Goal: Check status: Check status

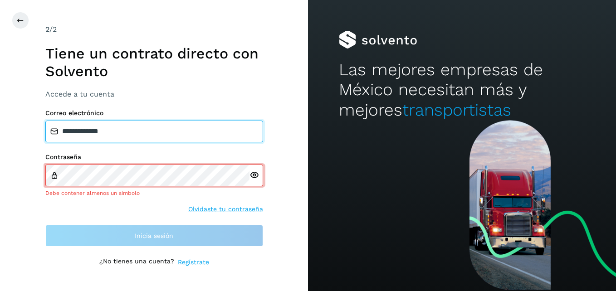
drag, startPoint x: 148, startPoint y: 142, endPoint x: 14, endPoint y: 136, distance: 134.5
click at [14, 136] on div "**********" at bounding box center [154, 145] width 308 height 291
type input "**********"
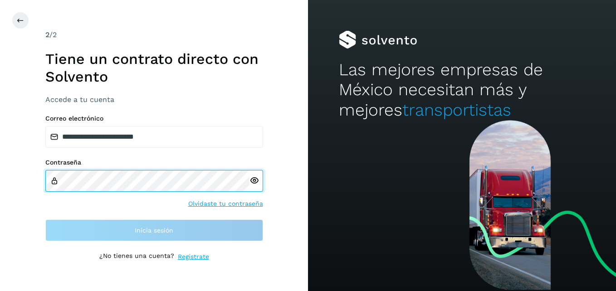
click at [35, 175] on div "**********" at bounding box center [154, 145] width 308 height 291
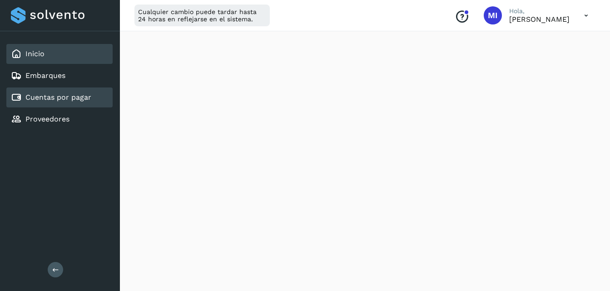
scroll to position [163, 0]
click at [62, 98] on link "Cuentas por pagar" at bounding box center [58, 97] width 66 height 9
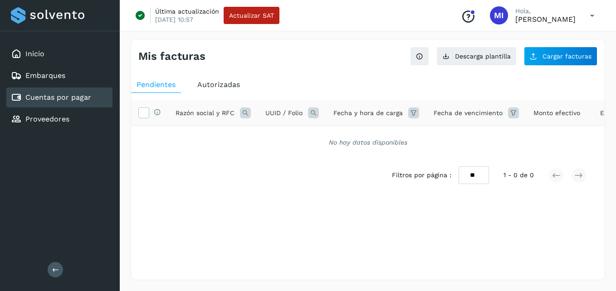
click at [202, 84] on span "Autorizadas" at bounding box center [218, 84] width 43 height 9
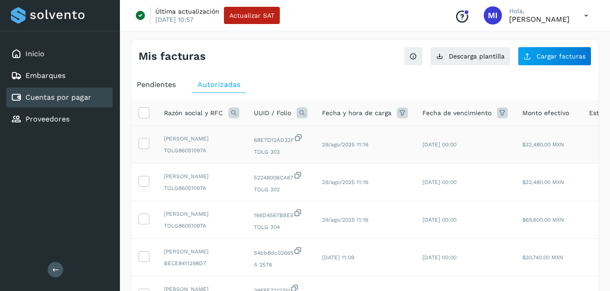
click at [425, 163] on td "[DATE] 00:00" at bounding box center [465, 145] width 100 height 38
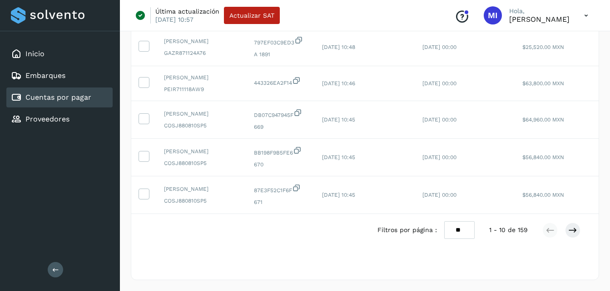
scroll to position [331, 0]
click at [576, 232] on icon at bounding box center [572, 230] width 9 height 9
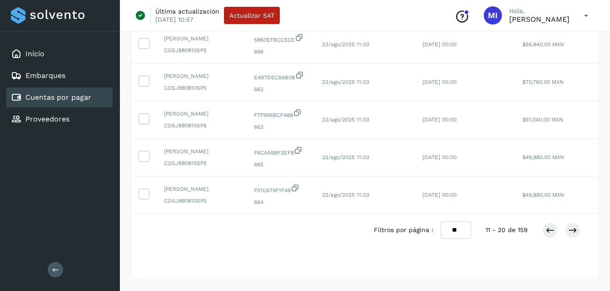
click at [426, 177] on td "[DATE] 00:00" at bounding box center [465, 196] width 100 height 38
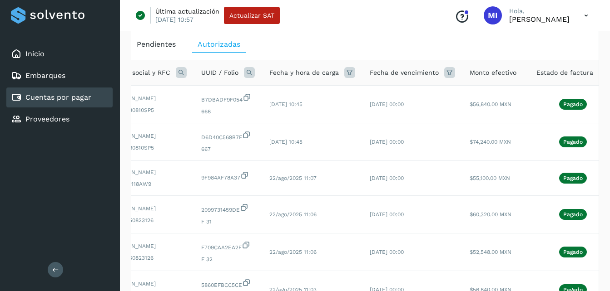
scroll to position [0, 54]
click at [462, 161] on td "$74,240.00 MXN" at bounding box center [493, 142] width 67 height 38
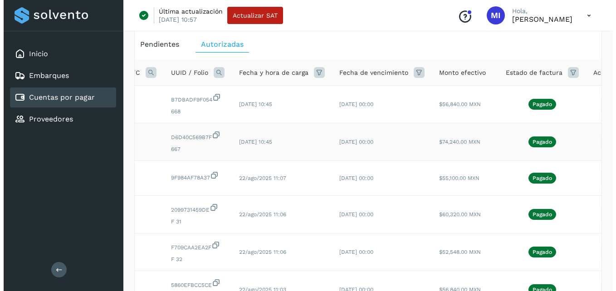
scroll to position [0, 114]
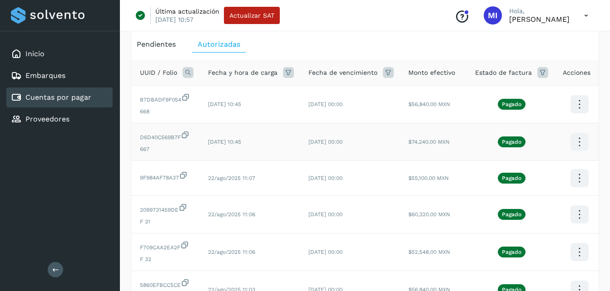
click at [576, 115] on icon at bounding box center [578, 104] width 21 height 21
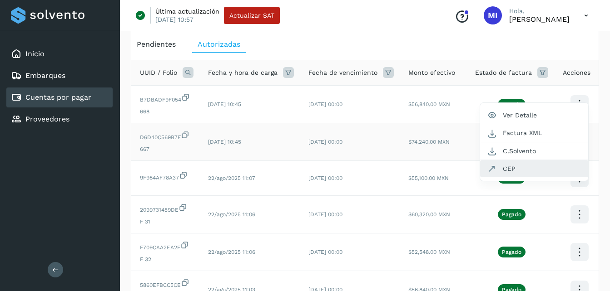
click at [545, 177] on button "CEP" at bounding box center [534, 168] width 108 height 17
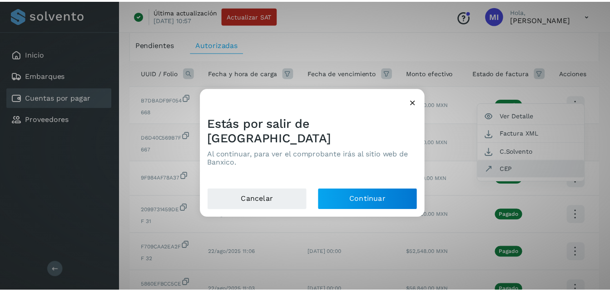
scroll to position [0, 107]
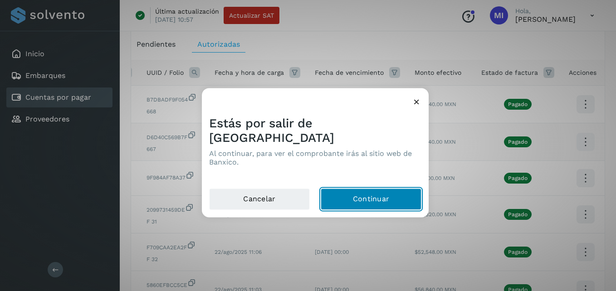
click at [359, 191] on button "Continuar" at bounding box center [371, 200] width 101 height 22
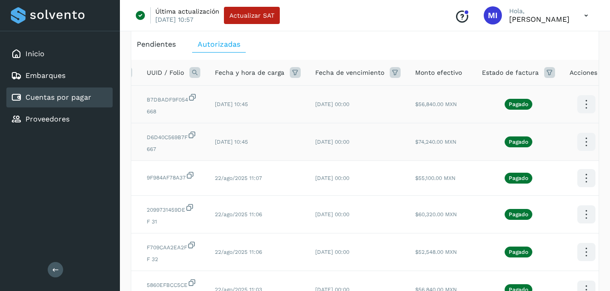
click at [379, 105] on td "[DATE] 00:00" at bounding box center [358, 105] width 100 height 38
click at [583, 107] on icon at bounding box center [585, 104] width 21 height 21
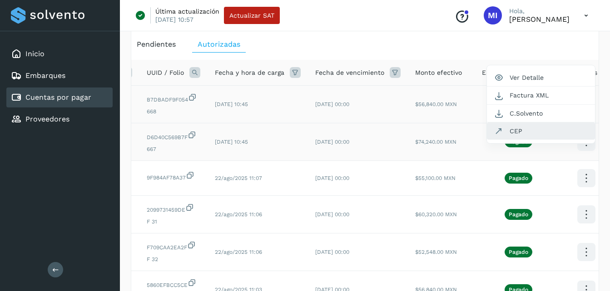
click at [537, 135] on button "CEP" at bounding box center [541, 131] width 108 height 17
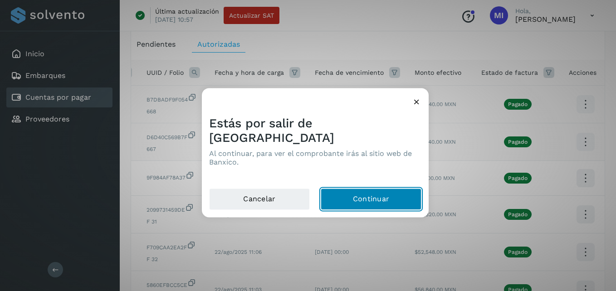
click at [382, 189] on button "Continuar" at bounding box center [371, 200] width 101 height 22
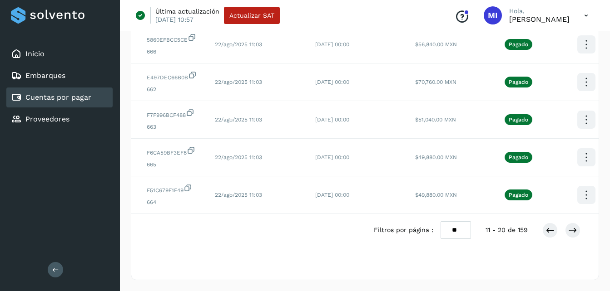
scroll to position [331, 0]
click at [553, 232] on icon at bounding box center [549, 230] width 9 height 9
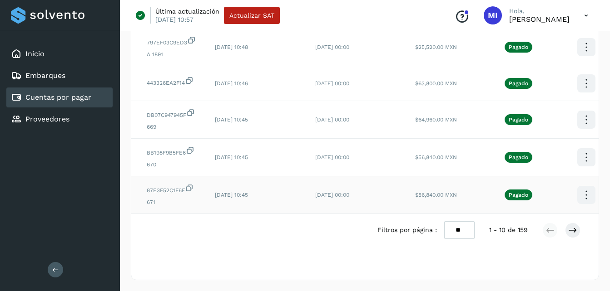
click at [562, 192] on tr "[PERSON_NAME] COSJ880810SP5 87E3F52C1F6F 671 [DATE] 10:45 [DATE] 00:00 $56,840.…" at bounding box center [317, 196] width 586 height 38
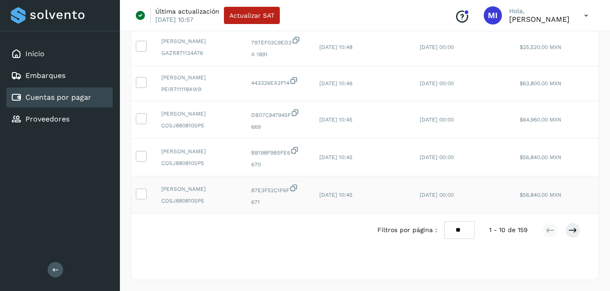
scroll to position [0, 0]
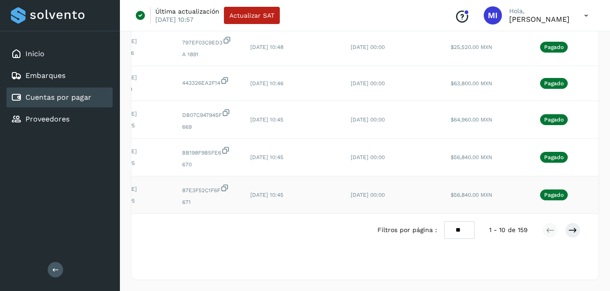
click at [562, 192] on td "Pagado" at bounding box center [554, 196] width 88 height 38
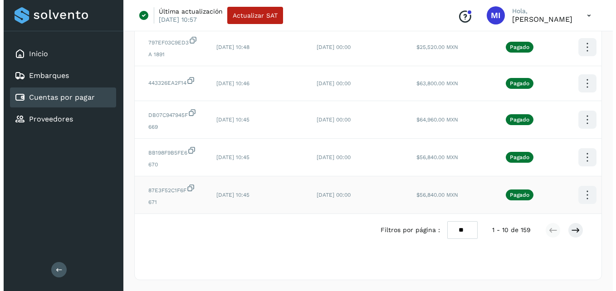
scroll to position [0, 109]
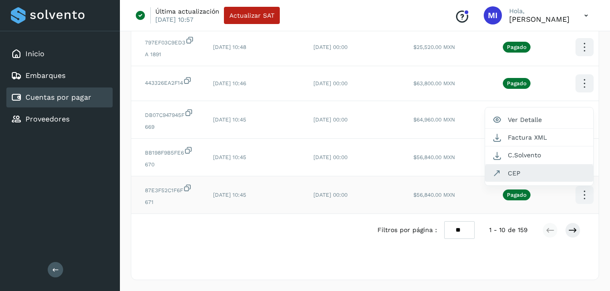
click at [538, 165] on button "CEP" at bounding box center [539, 173] width 108 height 17
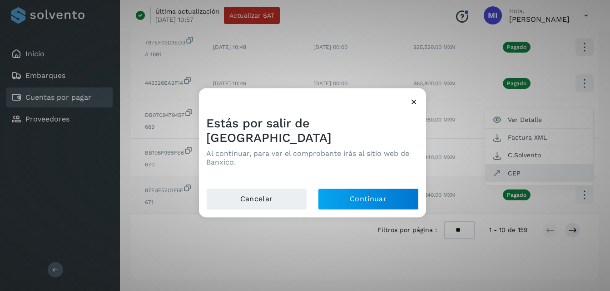
scroll to position [0, 107]
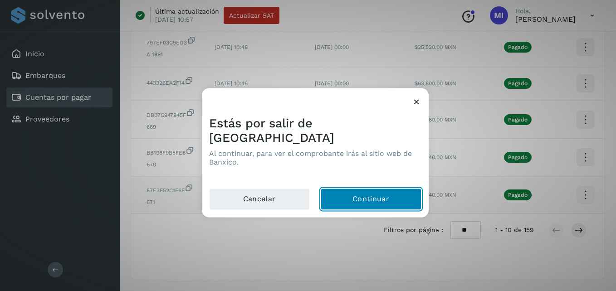
click at [394, 197] on button "Continuar" at bounding box center [371, 200] width 101 height 22
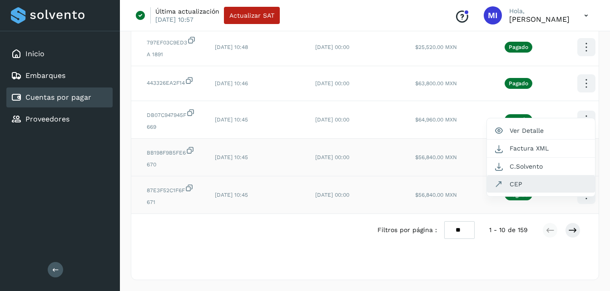
click at [524, 176] on button "CEP" at bounding box center [541, 184] width 108 height 17
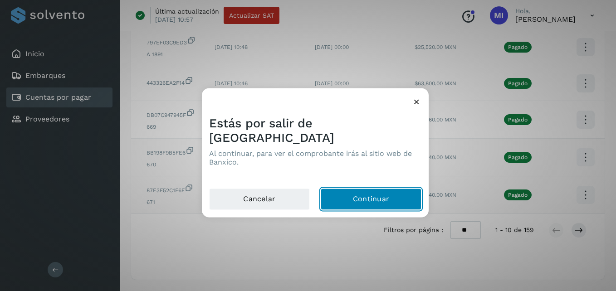
click at [377, 189] on button "Continuar" at bounding box center [371, 200] width 101 height 22
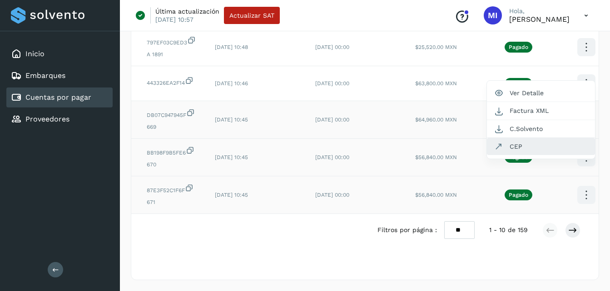
click at [561, 138] on button "CEP" at bounding box center [541, 146] width 108 height 17
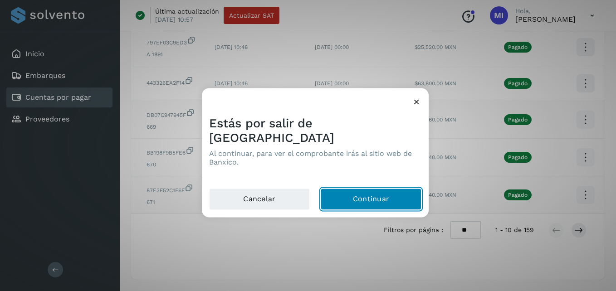
click at [384, 190] on button "Continuar" at bounding box center [371, 200] width 101 height 22
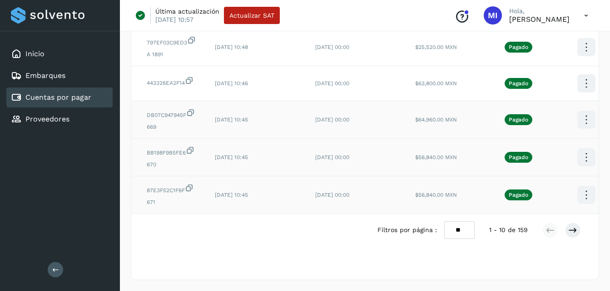
click at [401, 139] on td "[DATE] 00:00" at bounding box center [358, 158] width 100 height 38
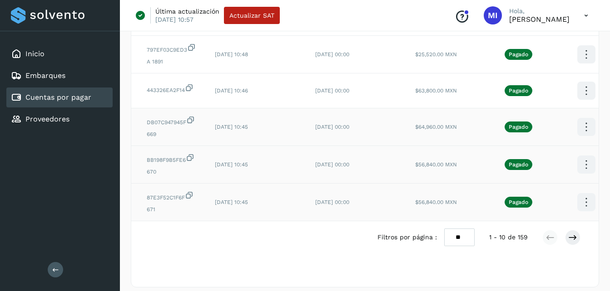
scroll to position [276, 0]
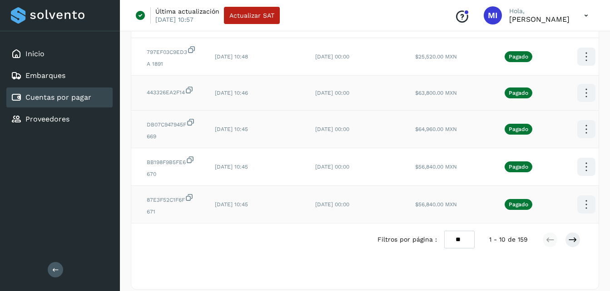
click at [424, 111] on td "$63,800.00 MXN" at bounding box center [441, 93] width 67 height 35
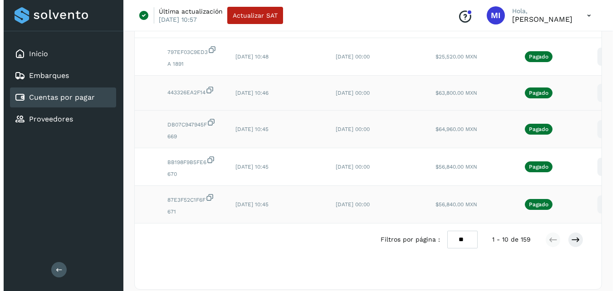
scroll to position [0, 114]
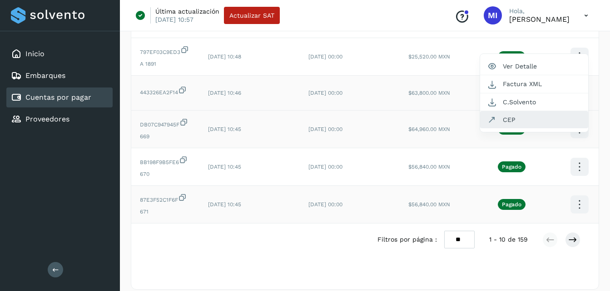
click at [556, 128] on button "CEP" at bounding box center [534, 119] width 108 height 17
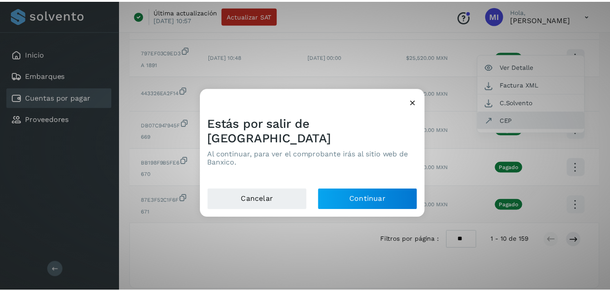
scroll to position [0, 107]
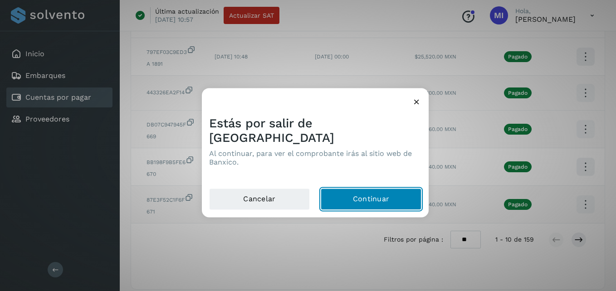
click at [392, 192] on button "Continuar" at bounding box center [371, 200] width 101 height 22
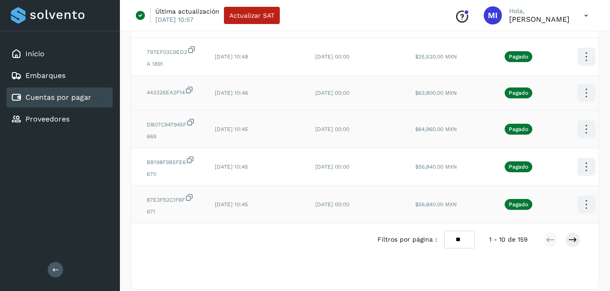
click at [309, 148] on td "[DATE] 00:00" at bounding box center [358, 130] width 100 height 38
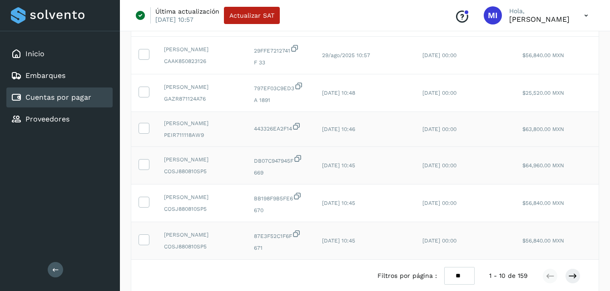
scroll to position [222, 0]
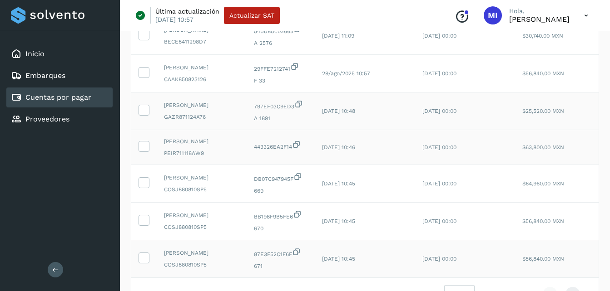
click at [348, 130] on td "[DATE] 10:48" at bounding box center [365, 112] width 100 height 38
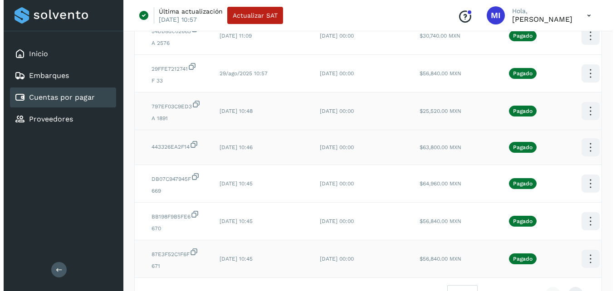
scroll to position [0, 114]
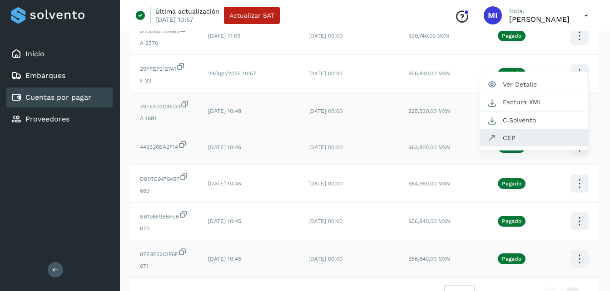
click at [545, 147] on button "CEP" at bounding box center [534, 137] width 108 height 17
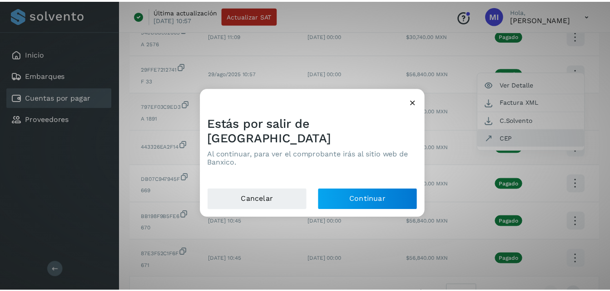
scroll to position [0, 107]
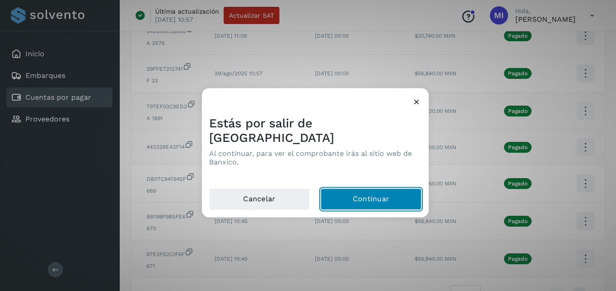
click at [391, 189] on button "Continuar" at bounding box center [371, 200] width 101 height 22
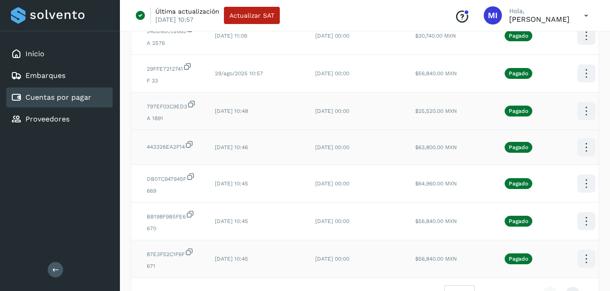
click at [332, 130] on td "[DATE] 00:00" at bounding box center [358, 112] width 100 height 38
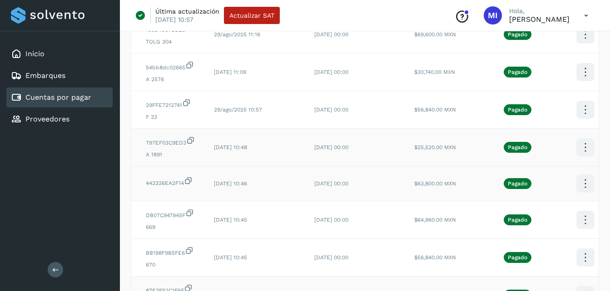
scroll to position [0, 114]
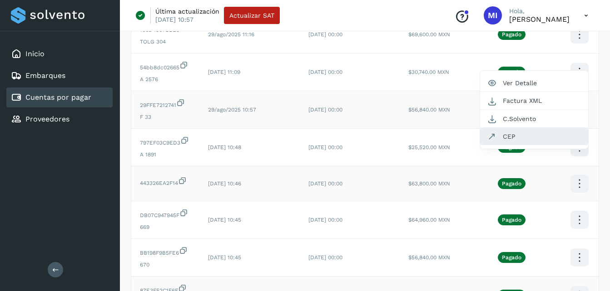
click at [554, 145] on button "CEP" at bounding box center [534, 136] width 108 height 17
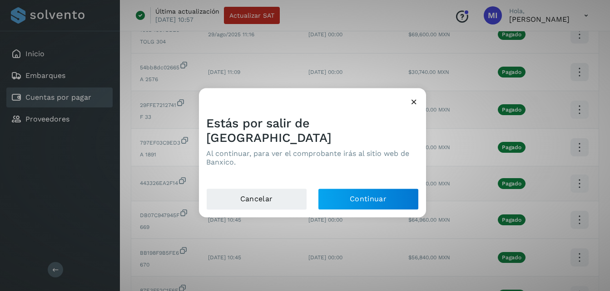
scroll to position [0, 107]
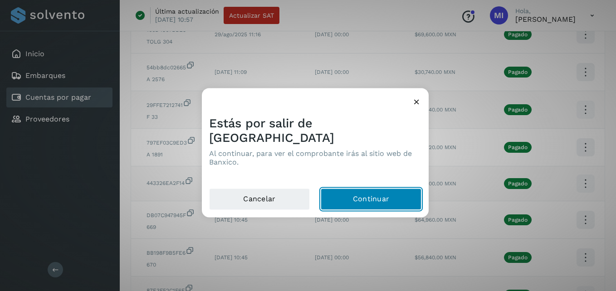
click at [401, 193] on button "Continuar" at bounding box center [371, 200] width 101 height 22
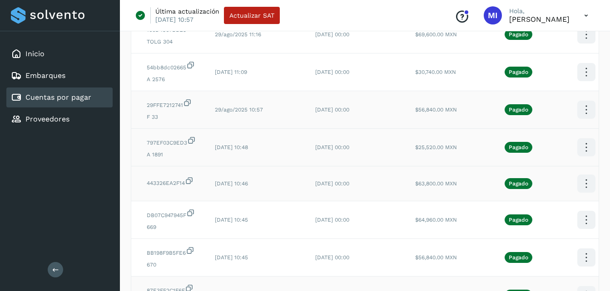
click at [372, 153] on td "[DATE] 00:00" at bounding box center [358, 148] width 100 height 38
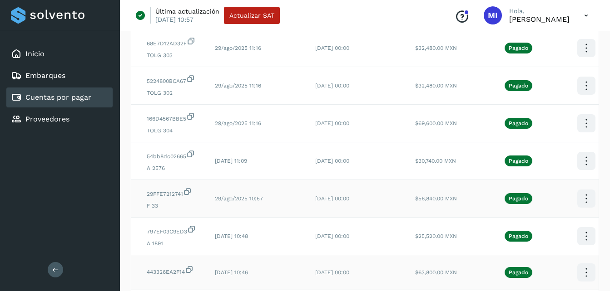
scroll to position [95, 0]
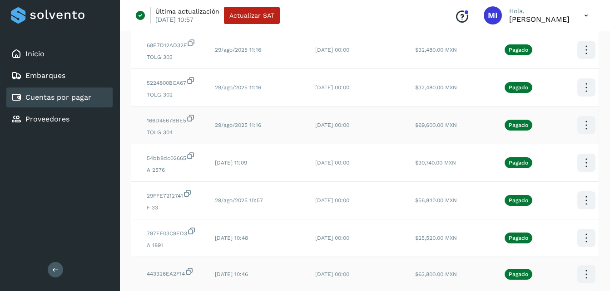
click at [577, 61] on icon at bounding box center [585, 49] width 21 height 21
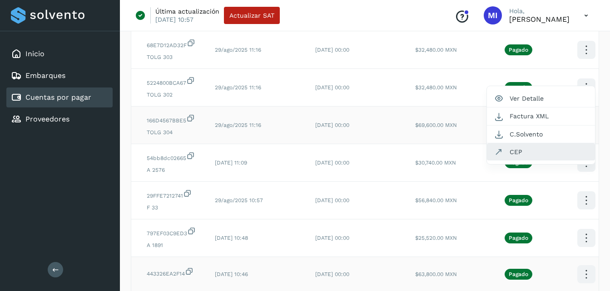
click at [546, 161] on button "CEP" at bounding box center [541, 151] width 108 height 17
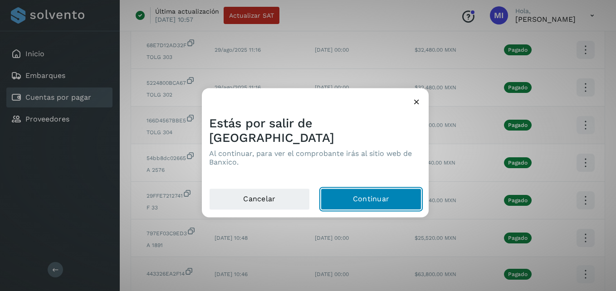
click at [399, 193] on button "Continuar" at bounding box center [371, 200] width 101 height 22
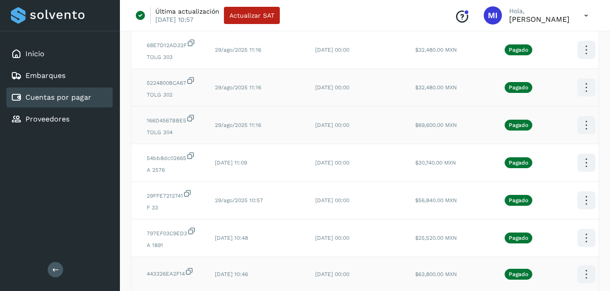
click at [586, 61] on icon at bounding box center [585, 49] width 21 height 21
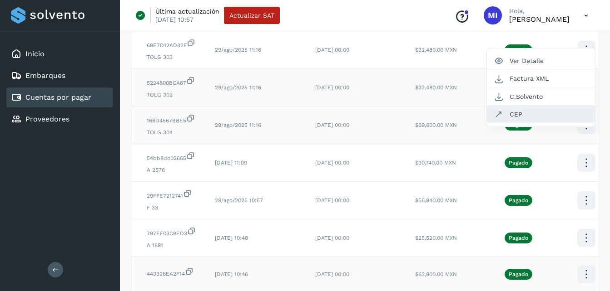
click at [537, 123] on button "CEP" at bounding box center [541, 114] width 108 height 17
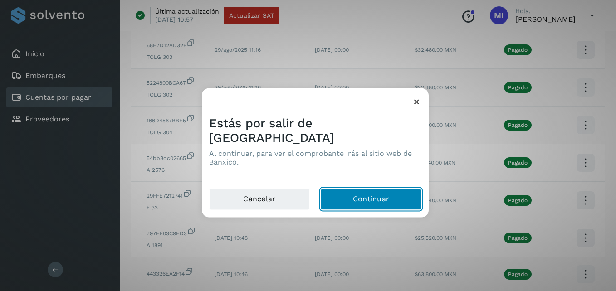
click at [390, 189] on button "Continuar" at bounding box center [371, 200] width 101 height 22
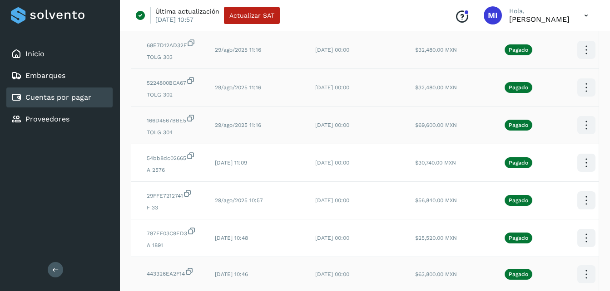
click at [588, 55] on icon at bounding box center [585, 49] width 21 height 21
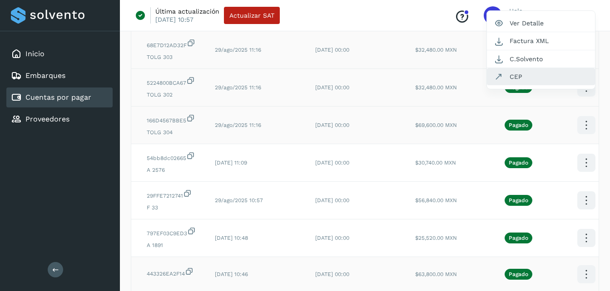
click at [564, 80] on button "CEP" at bounding box center [541, 76] width 108 height 17
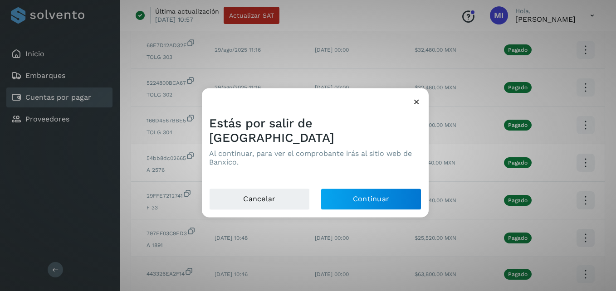
click at [392, 180] on div "Estás por salir de Solvento Al continuar, para ver el comprobante irás al sitio…" at bounding box center [315, 148] width 227 height 79
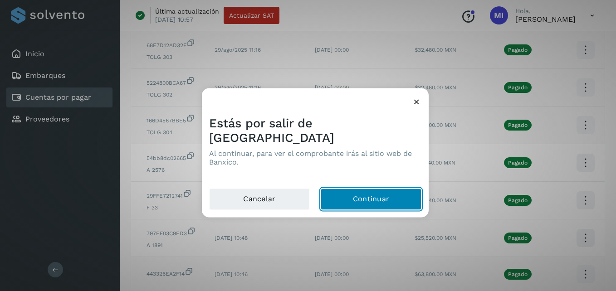
click at [379, 189] on button "Continuar" at bounding box center [371, 200] width 101 height 22
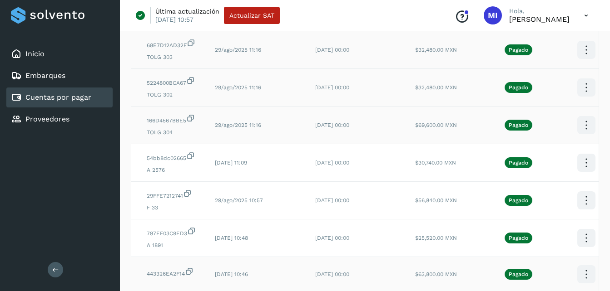
click at [248, 64] on td "29/ago/2025 11:16" at bounding box center [257, 50] width 100 height 38
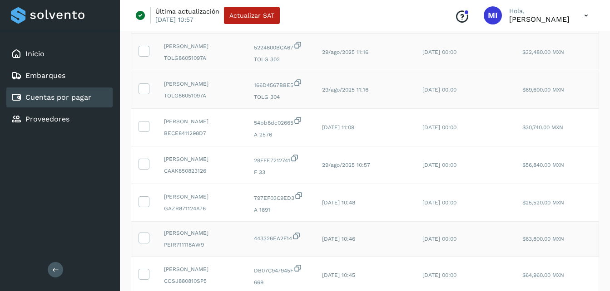
scroll to position [131, 0]
click at [355, 134] on td "[DATE] 11:09" at bounding box center [365, 127] width 100 height 38
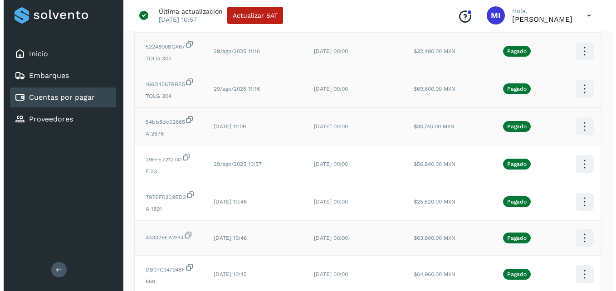
scroll to position [0, 114]
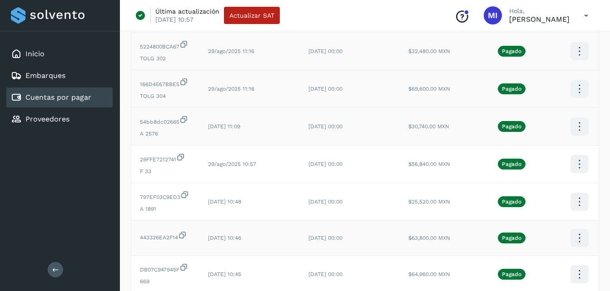
click at [577, 25] on icon at bounding box center [578, 13] width 21 height 21
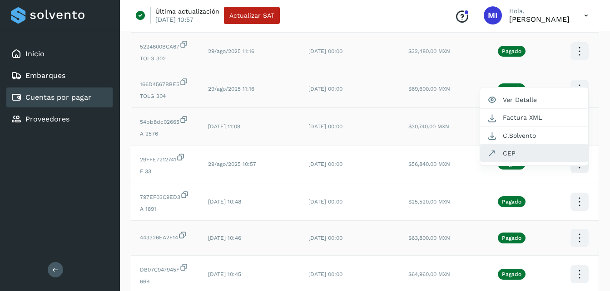
click at [530, 162] on button "CEP" at bounding box center [534, 153] width 108 height 17
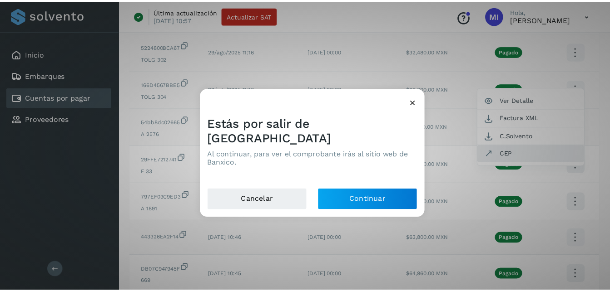
scroll to position [0, 107]
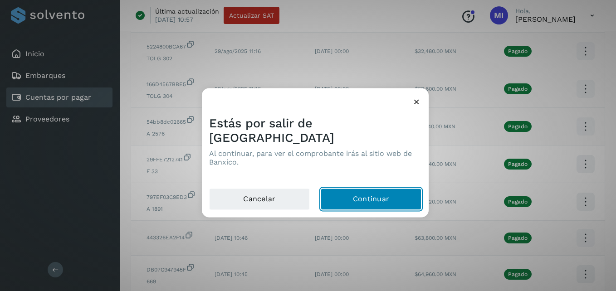
click at [374, 190] on button "Continuar" at bounding box center [371, 200] width 101 height 22
